Goal: Task Accomplishment & Management: Use online tool/utility

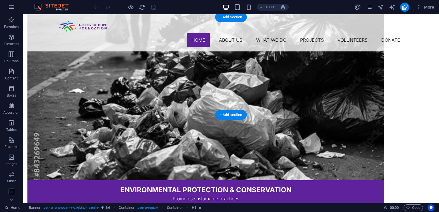
scroll to position [1005, 0]
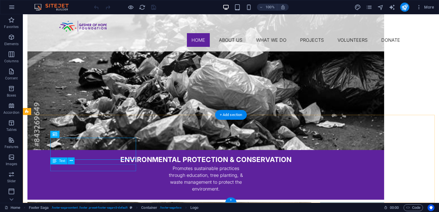
click at [55, 162] on icon at bounding box center [55, 160] width 4 height 7
click at [71, 161] on icon at bounding box center [71, 161] width 3 height 6
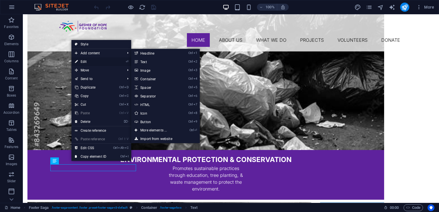
click at [89, 62] on link "⏎ Edit" at bounding box center [90, 61] width 38 height 9
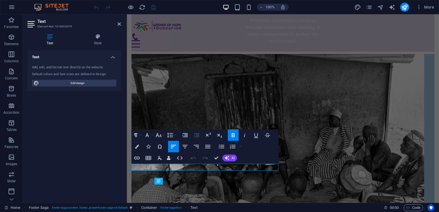
scroll to position [958, 0]
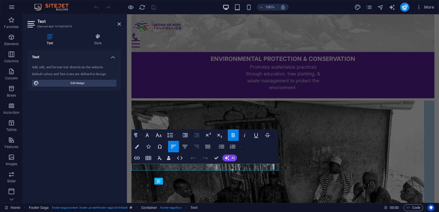
click at [198, 146] on icon "button" at bounding box center [196, 146] width 5 height 3
click at [185, 147] on icon "button" at bounding box center [184, 146] width 7 height 7
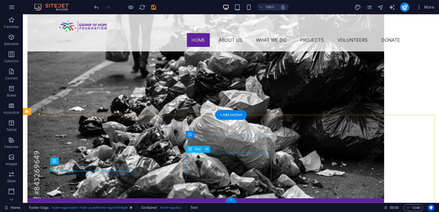
scroll to position [1005, 0]
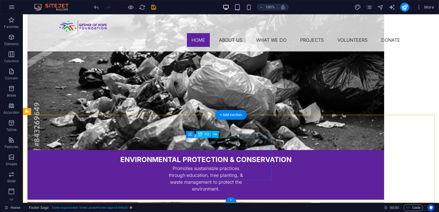
click at [216, 132] on icon at bounding box center [214, 134] width 3 height 6
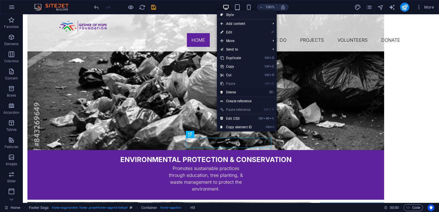
click at [225, 92] on link "⌦ Delete" at bounding box center [236, 92] width 38 height 9
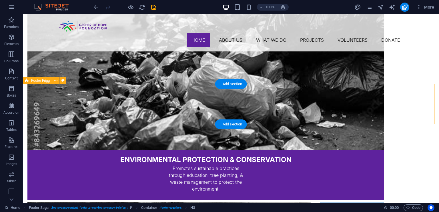
scroll to position [995, 0]
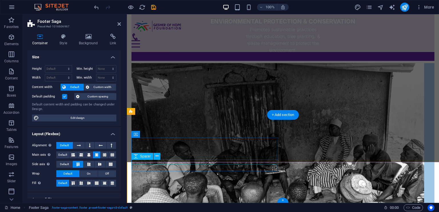
select select "rem"
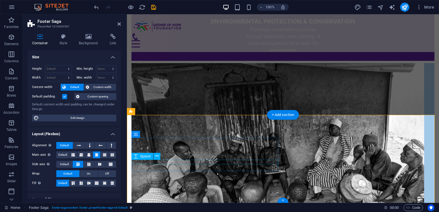
scroll to position [958, 0]
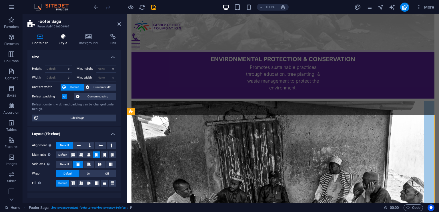
click at [66, 38] on icon at bounding box center [63, 37] width 17 height 6
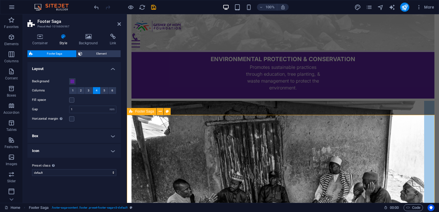
click at [159, 112] on icon at bounding box center [160, 112] width 3 height 6
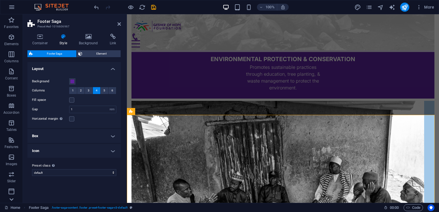
click at [12, 200] on icon at bounding box center [11, 199] width 4 height 3
click at [9, 139] on icon "button" at bounding box center [11, 140] width 7 height 7
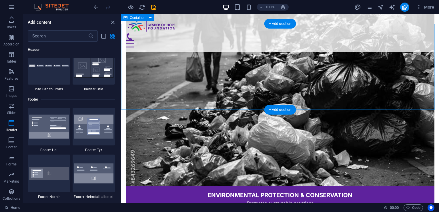
scroll to position [831, 0]
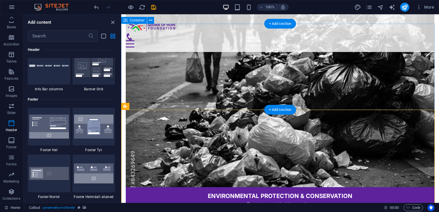
drag, startPoint x: 248, startPoint y: 121, endPoint x: 128, endPoint y: 38, distance: 145.6
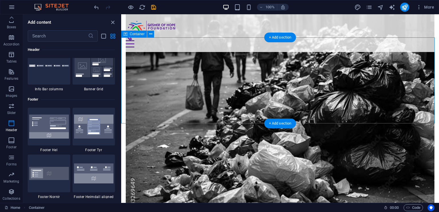
scroll to position [803, 0]
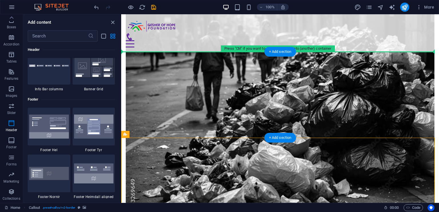
drag, startPoint x: 245, startPoint y: 146, endPoint x: 130, endPoint y: 66, distance: 139.6
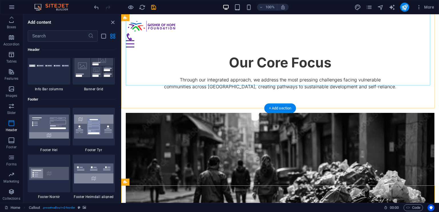
scroll to position [670, 0]
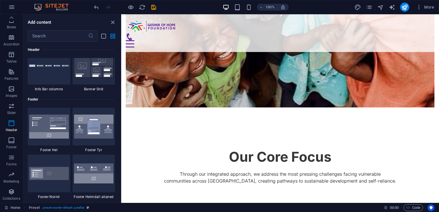
scroll to position [556, 0]
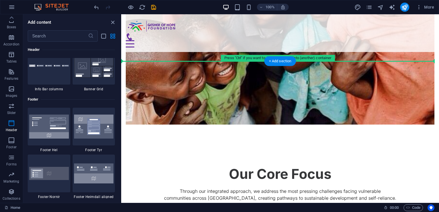
drag, startPoint x: 247, startPoint y: 118, endPoint x: 131, endPoint y: 61, distance: 128.5
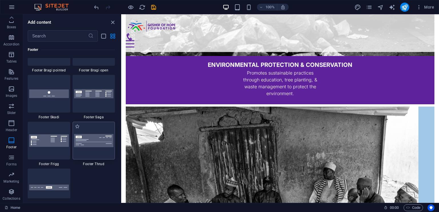
scroll to position [4024, 0]
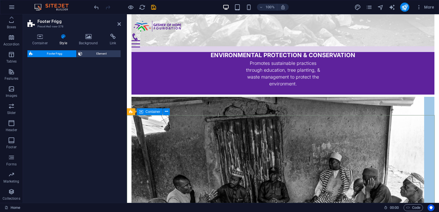
select select "rem"
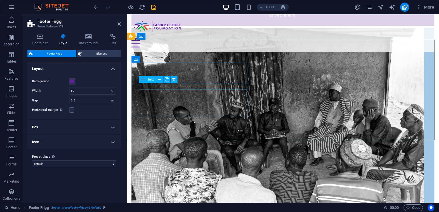
scroll to position [1030, 0]
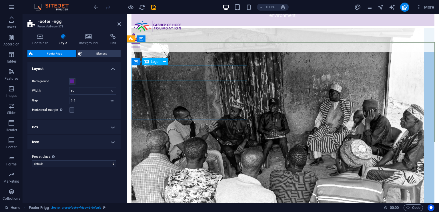
select select "px"
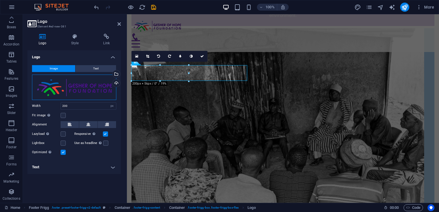
click at [90, 87] on div "Drag files here, click to choose files or select files from Files or our free s…" at bounding box center [74, 87] width 84 height 25
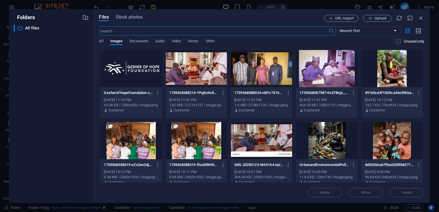
scroll to position [1045, 0]
click at [120, 73] on div at bounding box center [130, 68] width 61 height 37
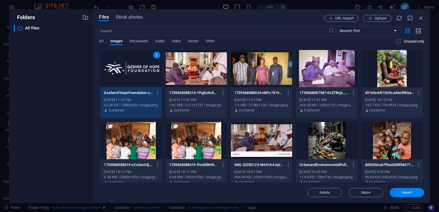
click at [394, 193] on span "Insert" at bounding box center [407, 192] width 30 height 3
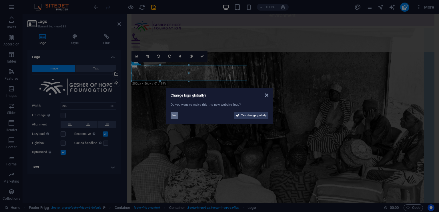
click at [174, 114] on span "No" at bounding box center [174, 115] width 4 height 7
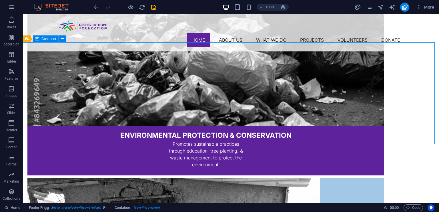
scroll to position [1077, 0]
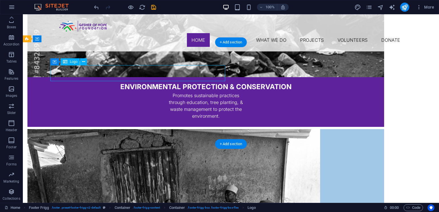
select select "px"
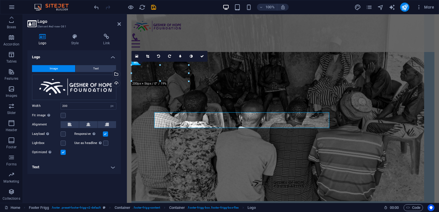
scroll to position [1030, 0]
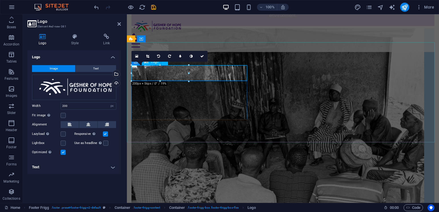
drag, startPoint x: 316, startPoint y: 87, endPoint x: 201, endPoint y: 75, distance: 115.1
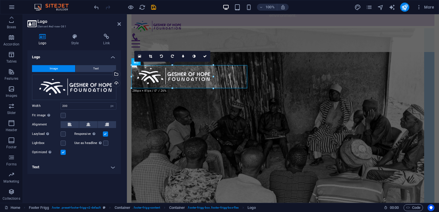
drag, startPoint x: 187, startPoint y: 73, endPoint x: 214, endPoint y: 77, distance: 26.8
type input "286"
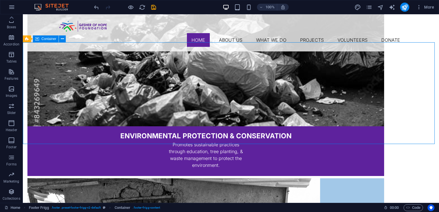
scroll to position [1077, 0]
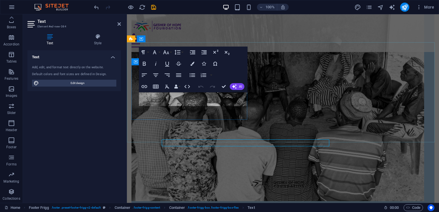
scroll to position [1030, 0]
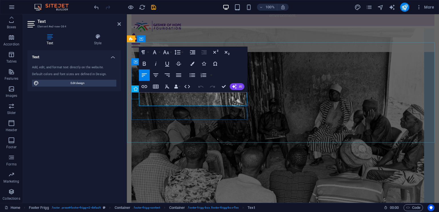
drag, startPoint x: 187, startPoint y: 100, endPoint x: 134, endPoint y: 97, distance: 52.7
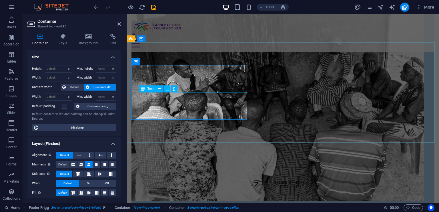
scroll to position [1030, 0]
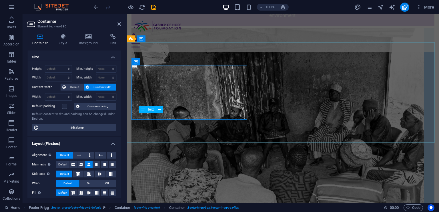
drag, startPoint x: 170, startPoint y: 115, endPoint x: 170, endPoint y: 107, distance: 7.4
drag, startPoint x: 176, startPoint y: 114, endPoint x: 175, endPoint y: 107, distance: 7.6
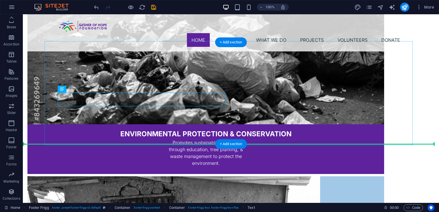
scroll to position [1077, 0]
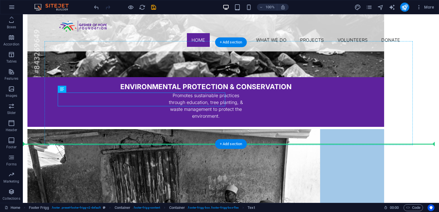
drag, startPoint x: 41, startPoint y: 100, endPoint x: 146, endPoint y: 108, distance: 105.2
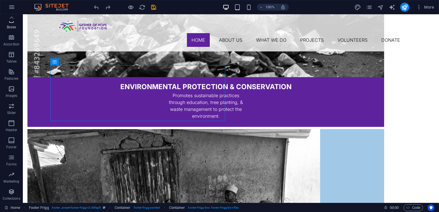
click at [11, 24] on span "Boxes" at bounding box center [11, 24] width 23 height 14
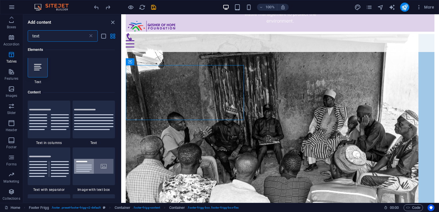
scroll to position [0, 0]
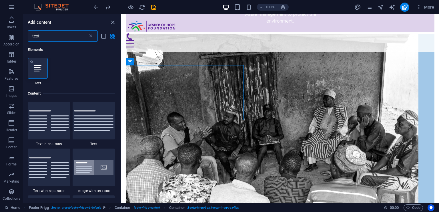
type input "text"
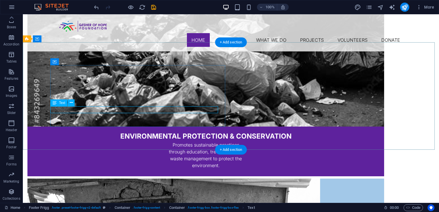
scroll to position [1077, 0]
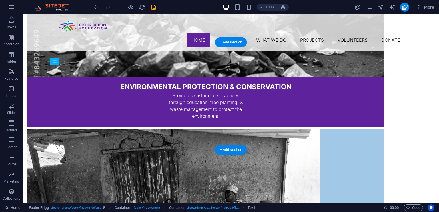
drag, startPoint x: 78, startPoint y: 116, endPoint x: 211, endPoint y: 111, distance: 133.2
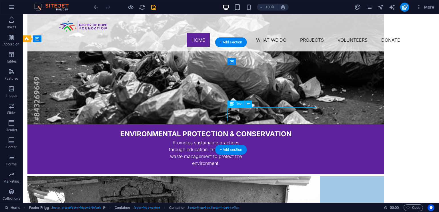
scroll to position [1077, 0]
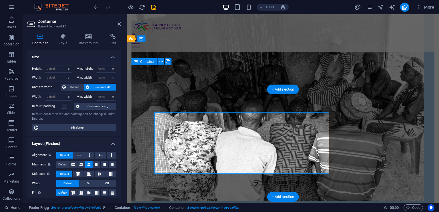
scroll to position [1030, 0]
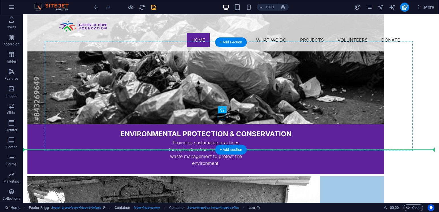
scroll to position [1077, 0]
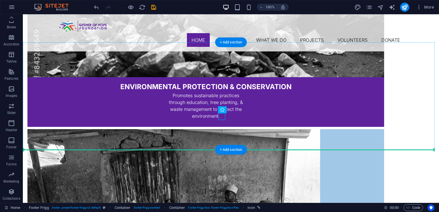
drag, startPoint x: 273, startPoint y: 123, endPoint x: 49, endPoint y: 118, distance: 224.3
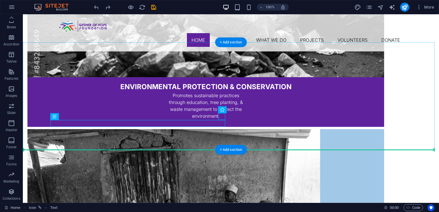
drag, startPoint x: 149, startPoint y: 125, endPoint x: 193, endPoint y: 129, distance: 44.7
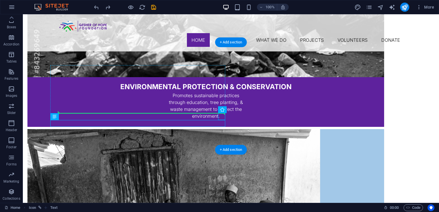
drag, startPoint x: 77, startPoint y: 131, endPoint x: 217, endPoint y: 112, distance: 141.8
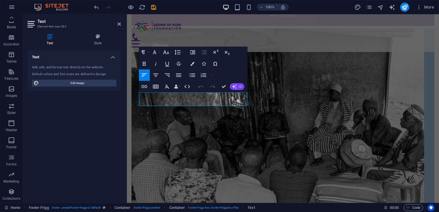
click at [234, 85] on icon "button" at bounding box center [234, 86] width 5 height 5
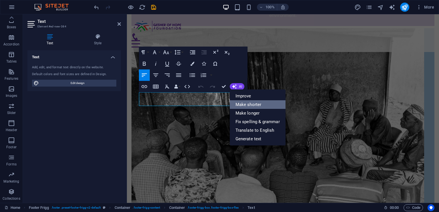
click at [243, 102] on link "Make shorter" at bounding box center [258, 104] width 56 height 9
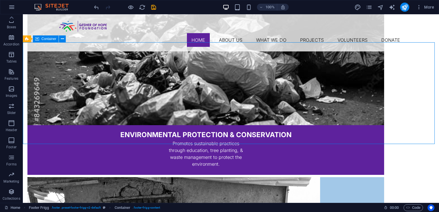
scroll to position [1077, 0]
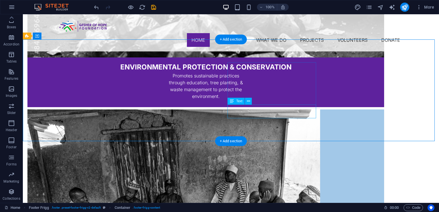
scroll to position [1080, 0]
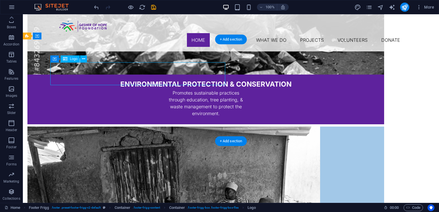
select select "px"
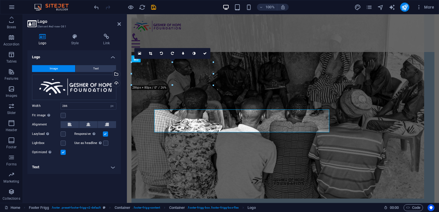
scroll to position [1033, 0]
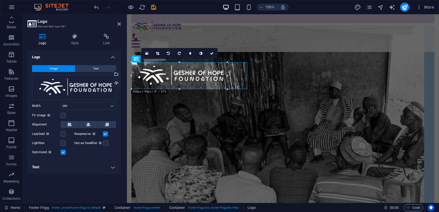
drag, startPoint x: 213, startPoint y: 73, endPoint x: 226, endPoint y: 74, distance: 12.6
type input "335"
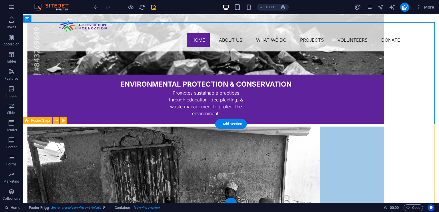
scroll to position [1097, 0]
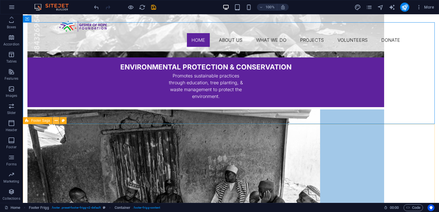
click at [56, 120] on icon at bounding box center [56, 121] width 3 height 6
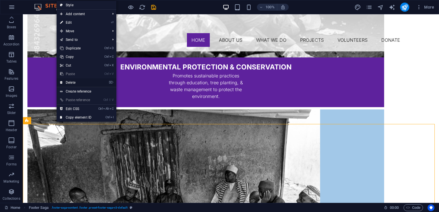
click at [71, 81] on link "⌦ Delete" at bounding box center [76, 82] width 38 height 9
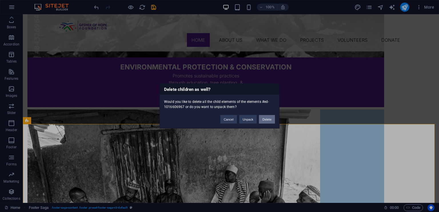
click at [265, 117] on button "Delete" at bounding box center [267, 119] width 16 height 9
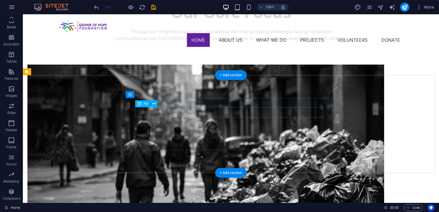
scroll to position [823, 0]
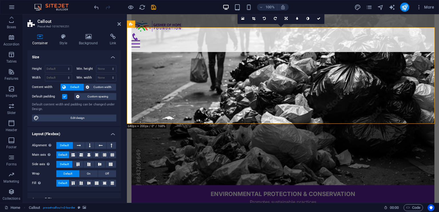
click at [66, 35] on icon at bounding box center [63, 37] width 17 height 6
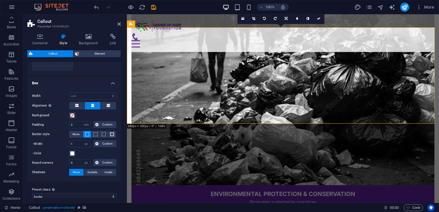
scroll to position [89, 0]
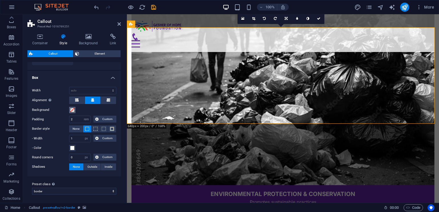
click at [71, 108] on span at bounding box center [72, 110] width 5 height 5
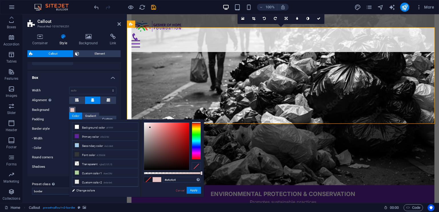
click at [150, 127] on div at bounding box center [166, 146] width 45 height 47
type input "#c0a4a4"
click at [150, 134] on div at bounding box center [166, 146] width 45 height 47
click at [179, 189] on link "Cancel" at bounding box center [180, 190] width 10 height 4
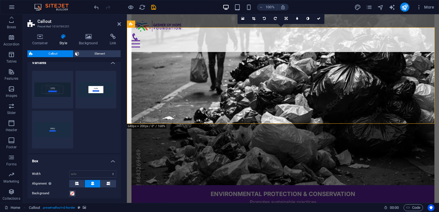
scroll to position [0, 0]
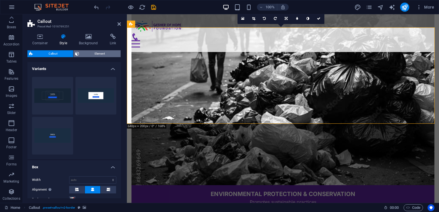
click at [94, 55] on span "Element" at bounding box center [100, 53] width 38 height 7
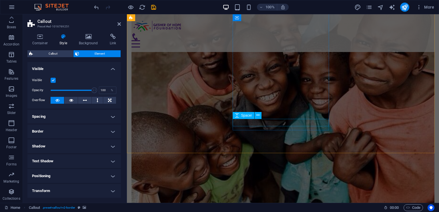
scroll to position [460, 0]
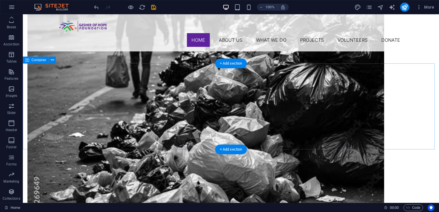
scroll to position [930, 0]
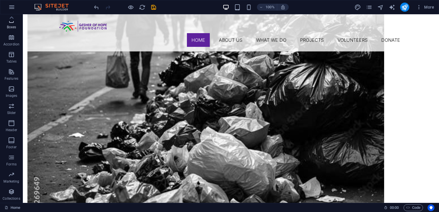
click at [9, 22] on icon "button" at bounding box center [11, 20] width 7 height 7
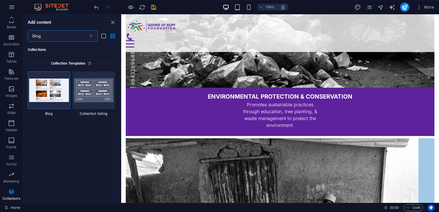
scroll to position [0, 0]
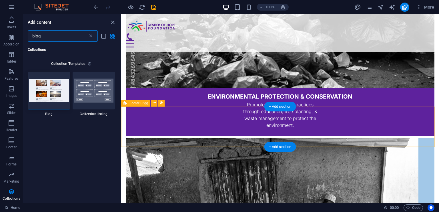
type input "blog"
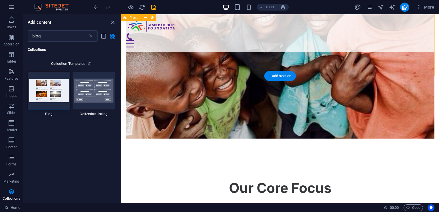
scroll to position [541, 0]
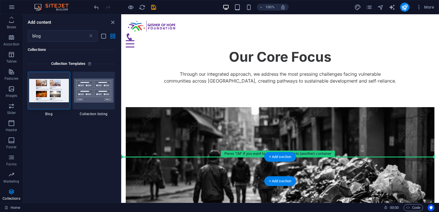
drag, startPoint x: 262, startPoint y: 86, endPoint x: 145, endPoint y: 164, distance: 140.2
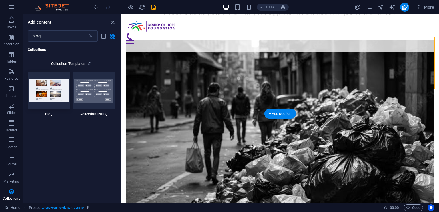
scroll to position [741, 0]
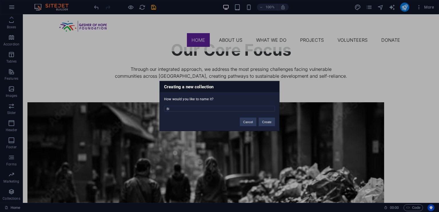
type input "B"
type input "Articles & Blog"
click at [262, 123] on button "Create" at bounding box center [267, 122] width 16 height 9
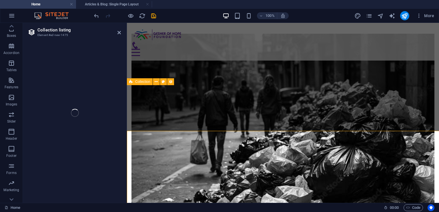
select select
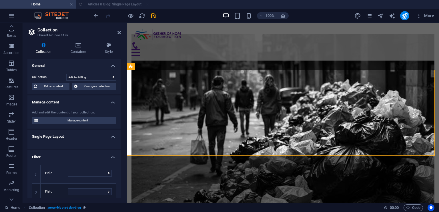
scroll to position [757, 0]
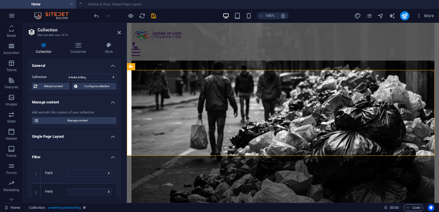
select select "columns.status"
select select "columns.publishing_date"
select select "past"
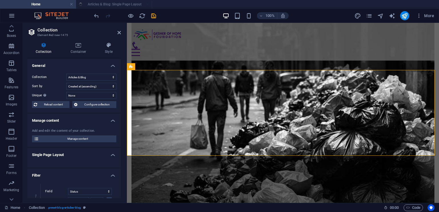
select select "columns.publishing_date_DESC"
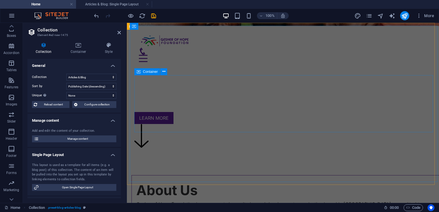
scroll to position [0, 0]
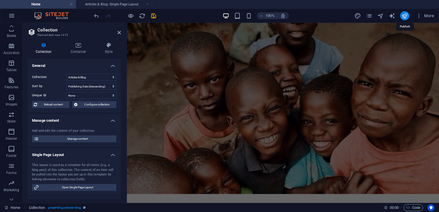
click at [405, 18] on icon "publish" at bounding box center [404, 16] width 7 height 7
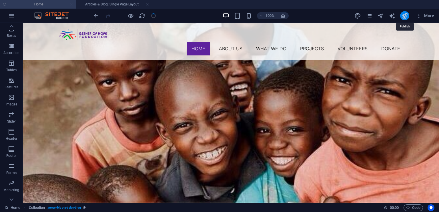
scroll to position [1008, 0]
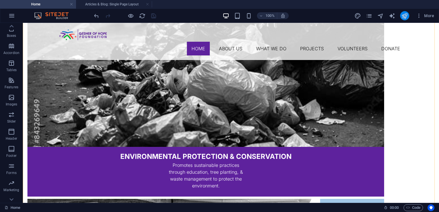
click at [400, 16] on button "publish" at bounding box center [404, 15] width 9 height 9
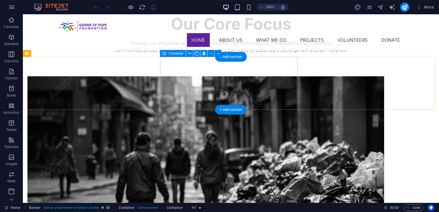
scroll to position [761, 0]
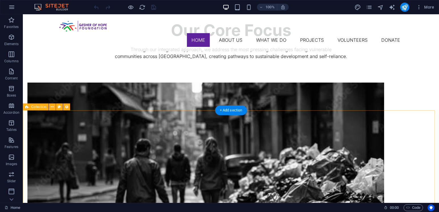
click at [39, 109] on div "Collection" at bounding box center [36, 106] width 26 height 7
select select "columns.publishing_date_DESC"
select select "columns.status"
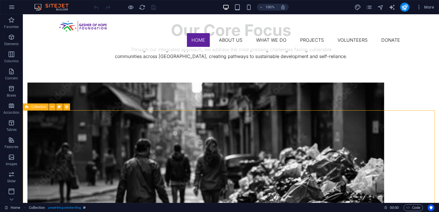
select select "columns.publishing_date"
select select "past"
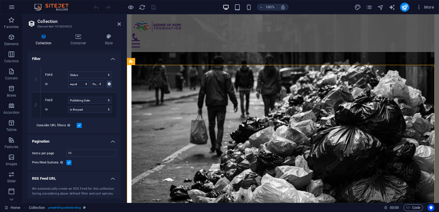
scroll to position [147, 0]
